Goal: Navigation & Orientation: Find specific page/section

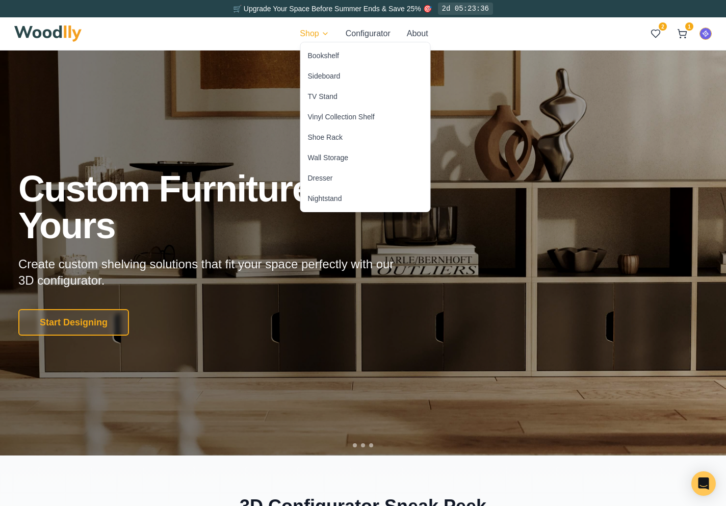
click at [343, 63] on div "Bookshelf" at bounding box center [365, 55] width 129 height 20
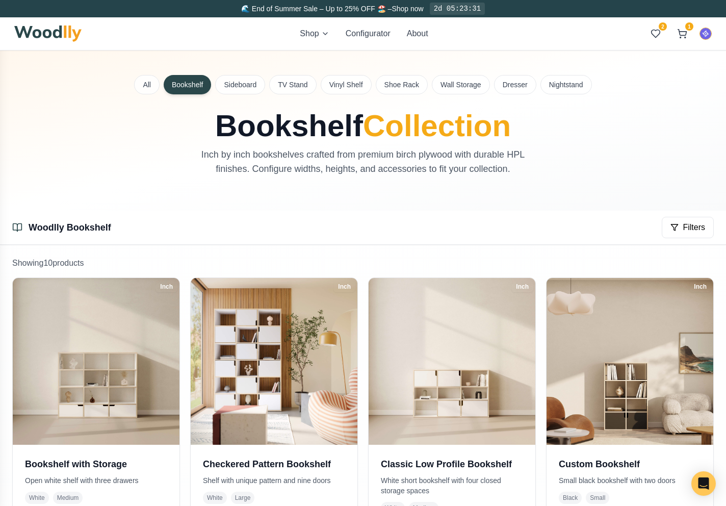
click at [58, 28] on img at bounding box center [47, 33] width 67 height 16
